Goal: Transaction & Acquisition: Purchase product/service

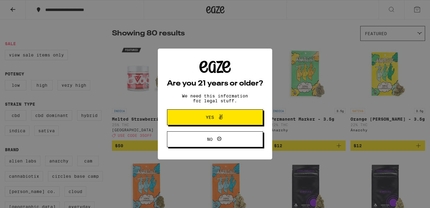
click at [231, 116] on span "Yes" at bounding box center [215, 117] width 46 height 8
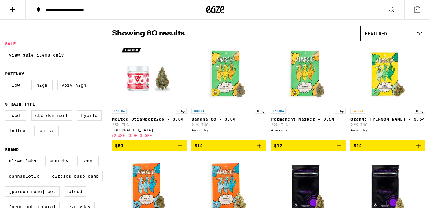
click at [419, 33] on icon at bounding box center [419, 33] width 4 height 2
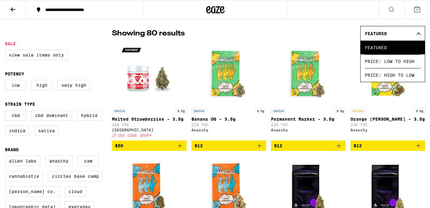
click at [6, 90] on label "Low" at bounding box center [15, 85] width 21 height 10
click at [6, 81] on input "Low" at bounding box center [6, 81] width 0 height 0
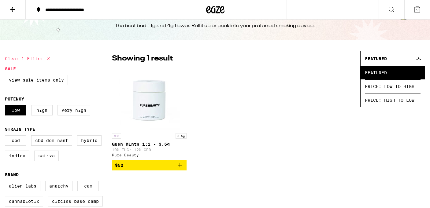
scroll to position [18, 0]
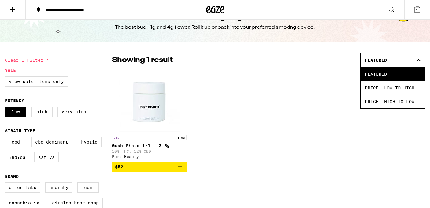
click at [151, 107] on img "Open page for Gush Mints 1:1 - 3.5g from Pure Beauty" at bounding box center [149, 101] width 61 height 61
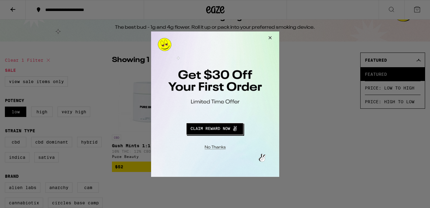
click at [270, 39] on button "Close Modal" at bounding box center [268, 38] width 17 height 15
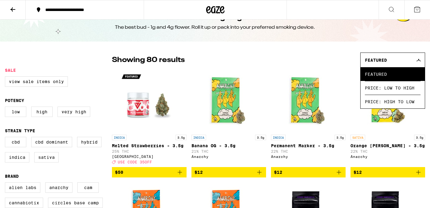
checkbox input "false"
